Goal: Transaction & Acquisition: Purchase product/service

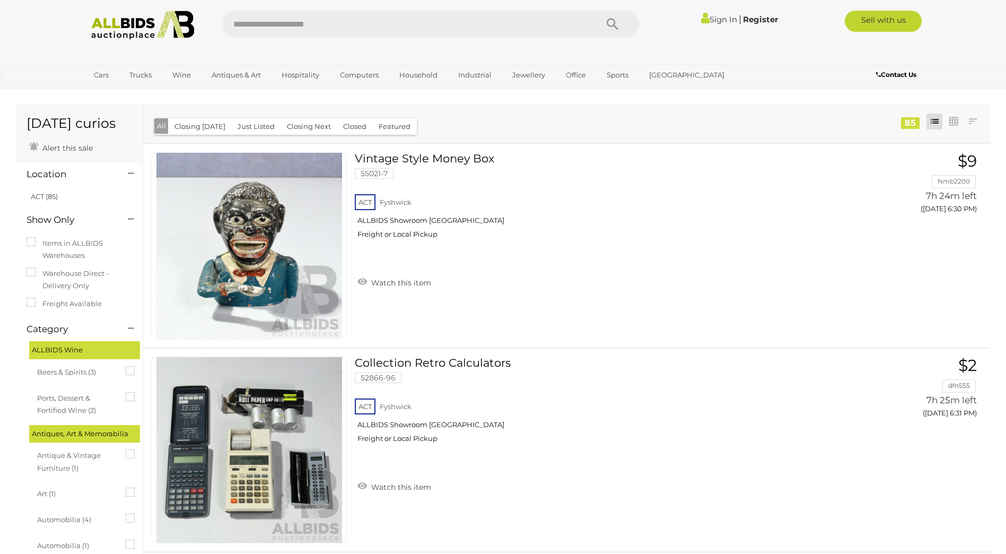
click at [251, 27] on input "text" at bounding box center [405, 24] width 364 height 27
type input "*******"
